Goal: Task Accomplishment & Management: Manage account settings

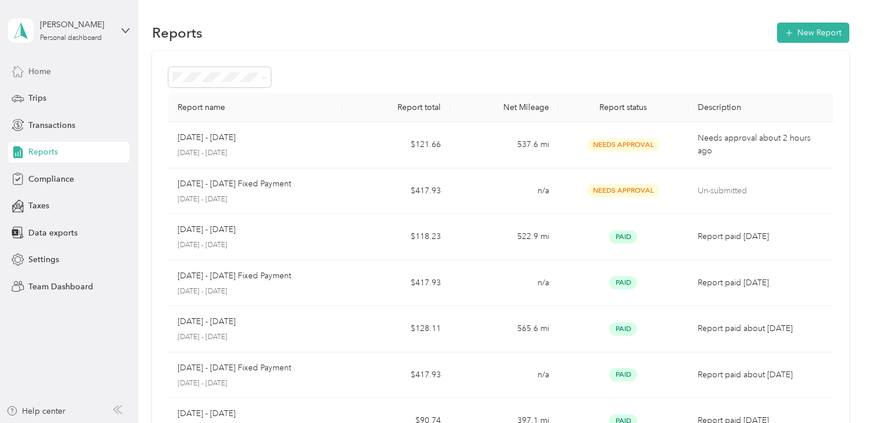
click at [42, 70] on span "Home" at bounding box center [39, 71] width 23 height 12
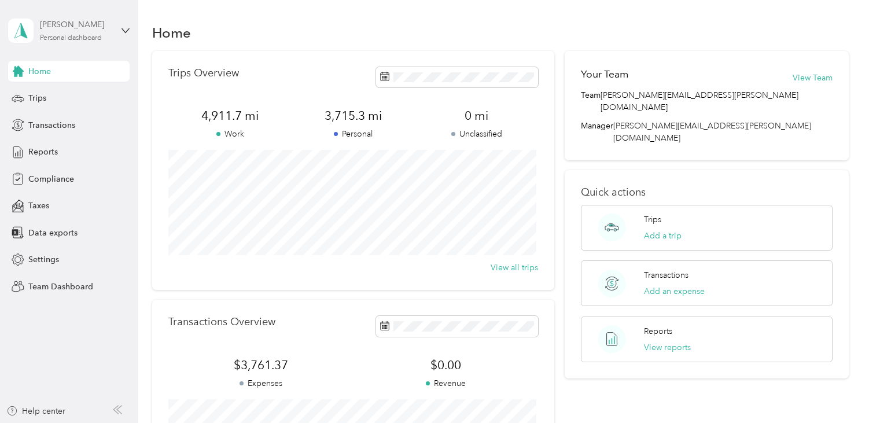
click at [63, 24] on div "[PERSON_NAME]" at bounding box center [76, 25] width 72 height 12
click at [58, 91] on div "Team dashboard" at bounding box center [50, 95] width 62 height 12
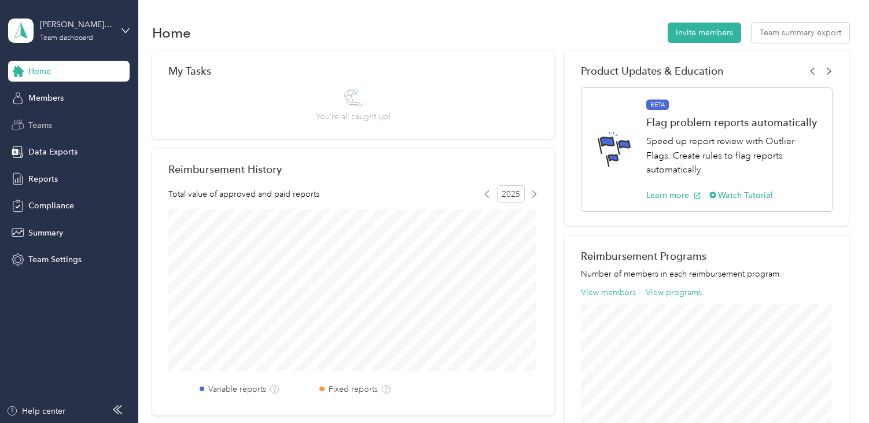
click at [45, 122] on span "Teams" at bounding box center [40, 125] width 24 height 12
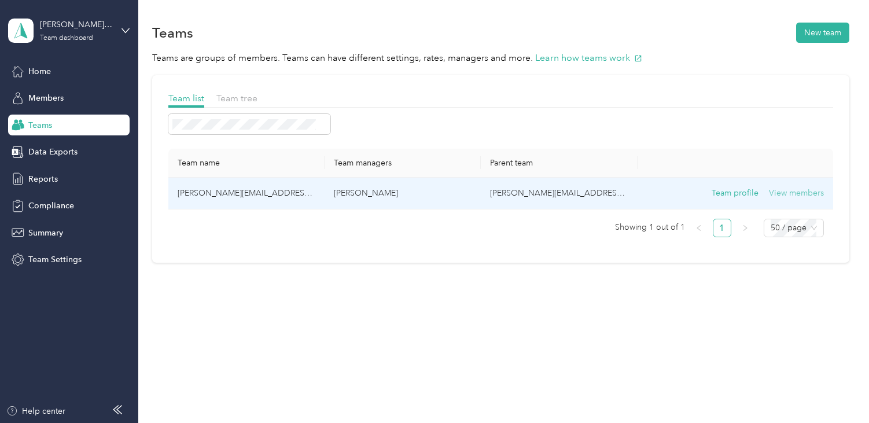
click at [817, 192] on button "View members" at bounding box center [796, 193] width 55 height 13
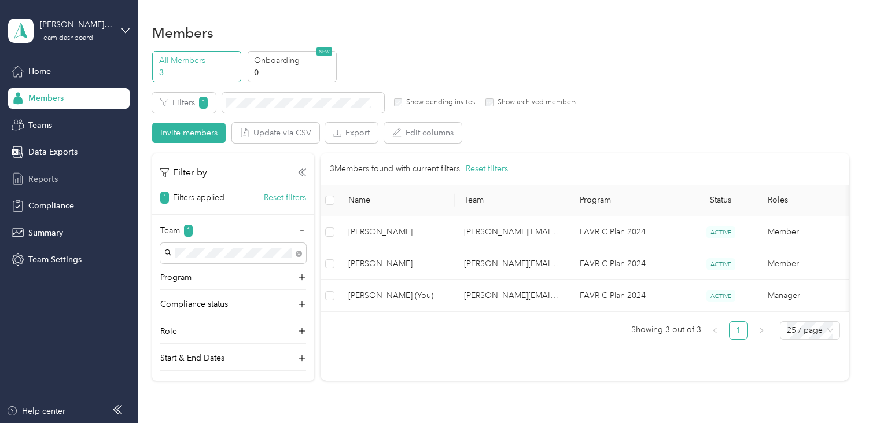
click at [39, 175] on span "Reports" at bounding box center [43, 179] width 30 height 12
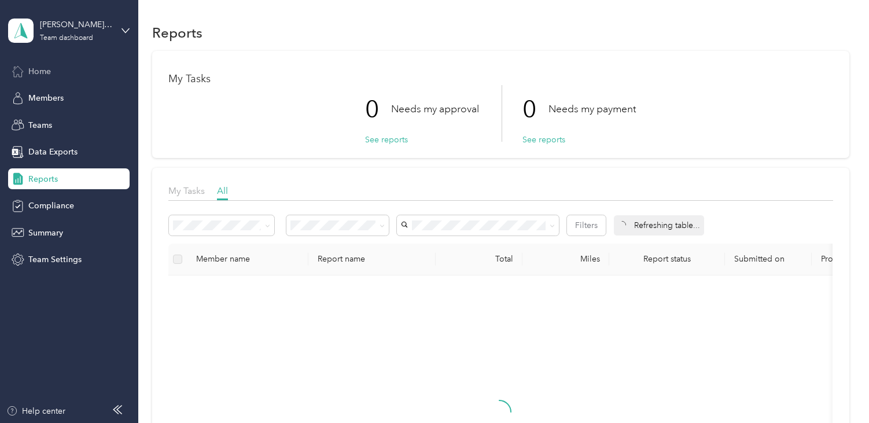
click at [24, 68] on icon at bounding box center [18, 71] width 13 height 13
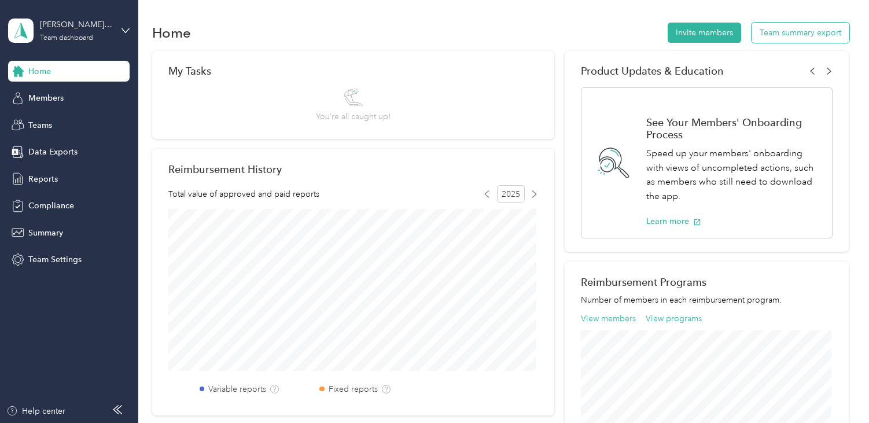
click at [798, 31] on button "Team summary export" at bounding box center [801, 33] width 98 height 20
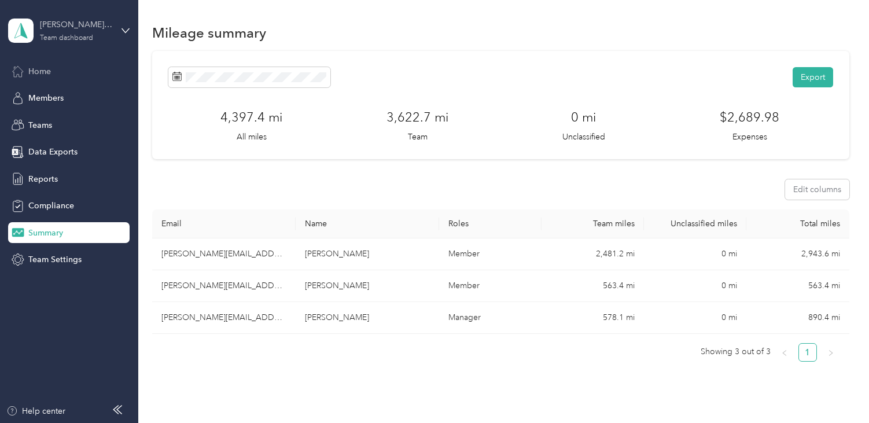
click at [93, 30] on div "[PERSON_NAME][EMAIL_ADDRESS][PERSON_NAME][DOMAIN_NAME]" at bounding box center [76, 25] width 72 height 12
click at [61, 148] on div "Log out" at bounding box center [41, 146] width 45 height 12
